Goal: Task Accomplishment & Management: Manage account settings

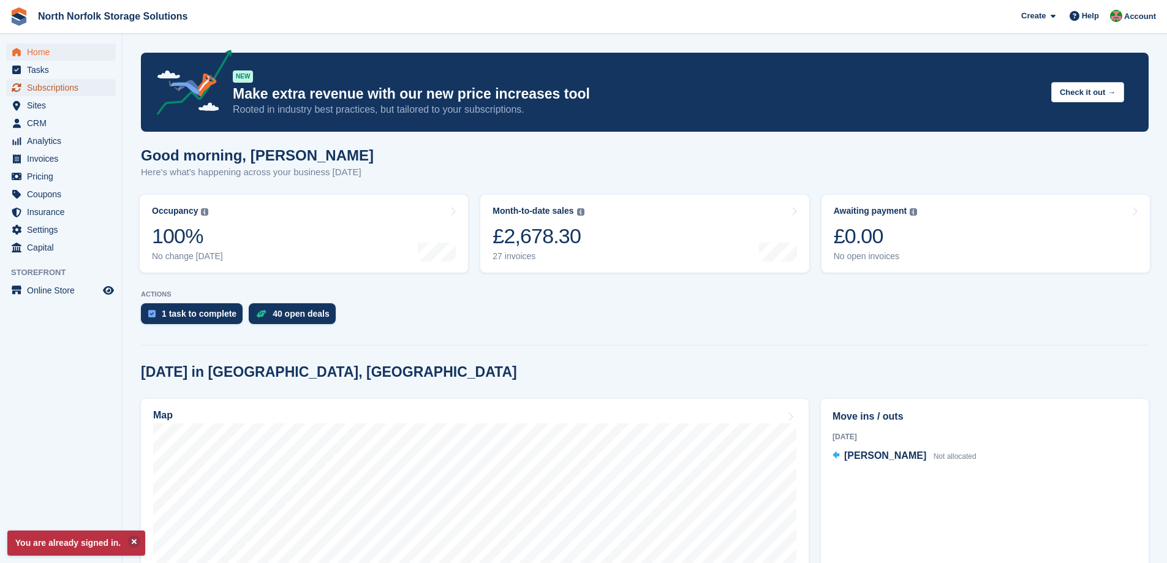
click at [52, 89] on span "Subscriptions" at bounding box center [64, 87] width 74 height 17
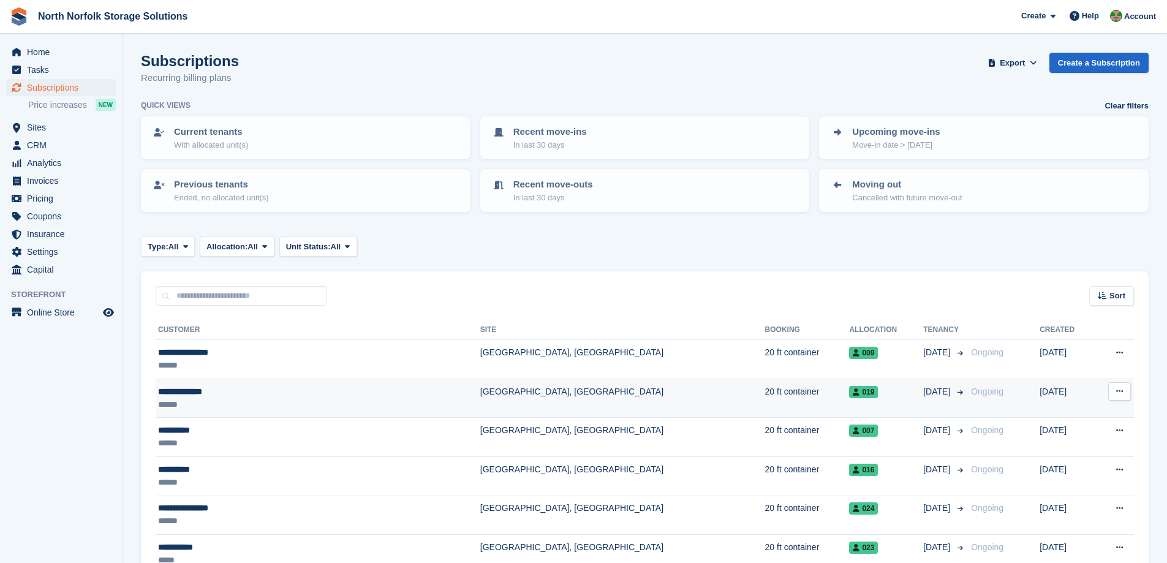
click at [188, 394] on div "**********" at bounding box center [261, 391] width 206 height 13
